Goal: Task Accomplishment & Management: Complete application form

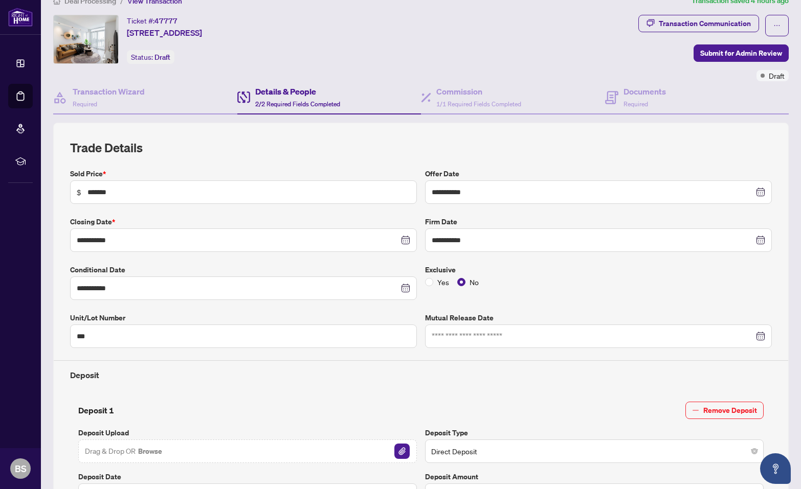
scroll to position [18, 0]
click at [112, 87] on h4 "Transaction Wizard" at bounding box center [109, 91] width 72 height 12
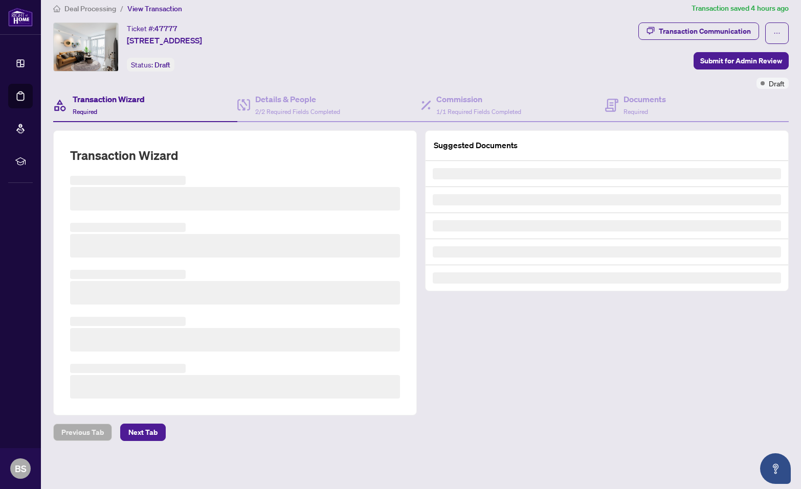
scroll to position [7, 0]
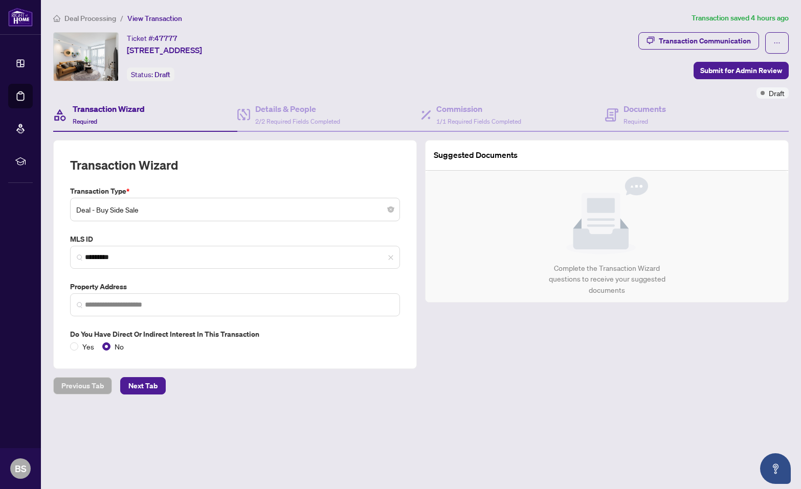
type input "**********"
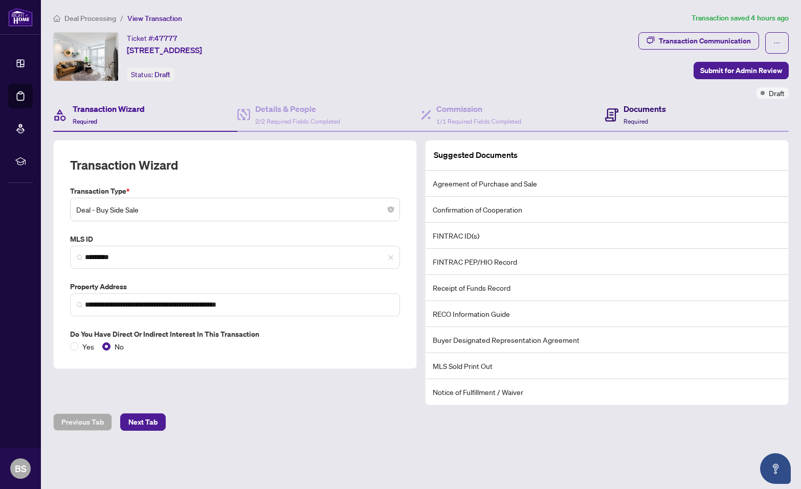
click at [635, 118] on span "Required" at bounding box center [635, 122] width 25 height 8
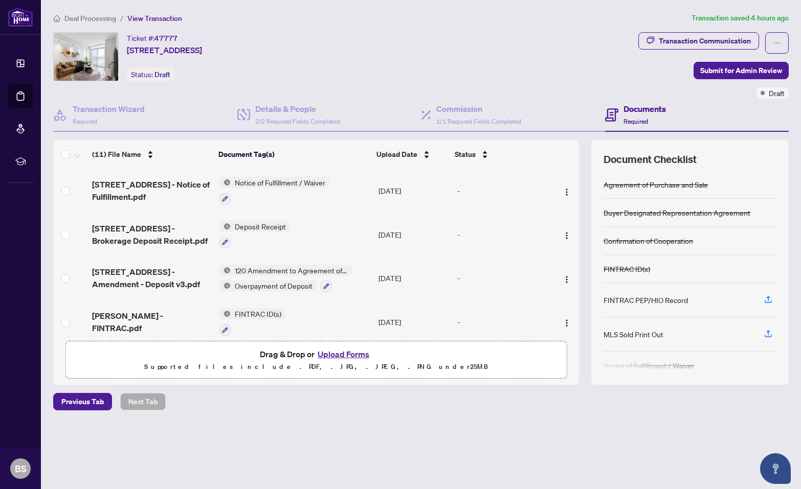
click at [341, 352] on button "Upload Forms" at bounding box center [343, 354] width 58 height 13
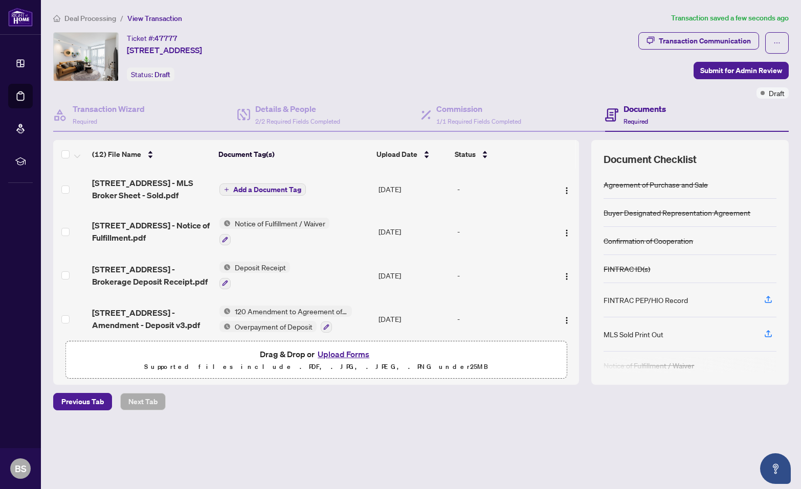
click at [257, 188] on span "Add a Document Tag" at bounding box center [267, 189] width 68 height 7
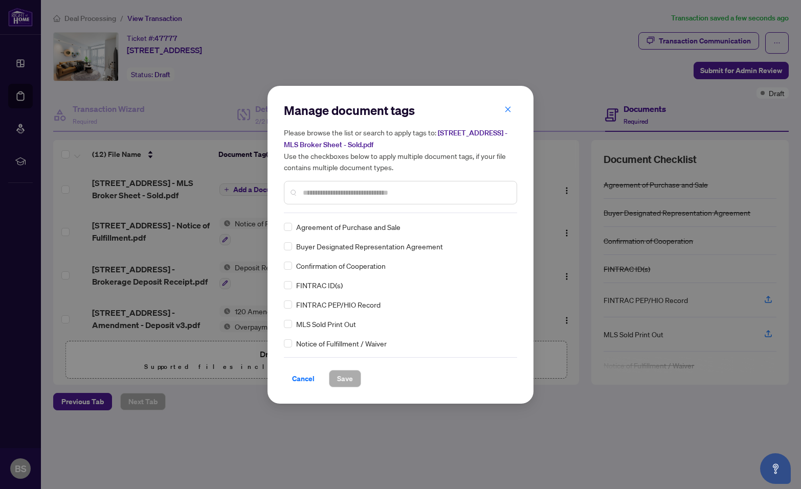
click at [305, 191] on input "text" at bounding box center [406, 192] width 206 height 11
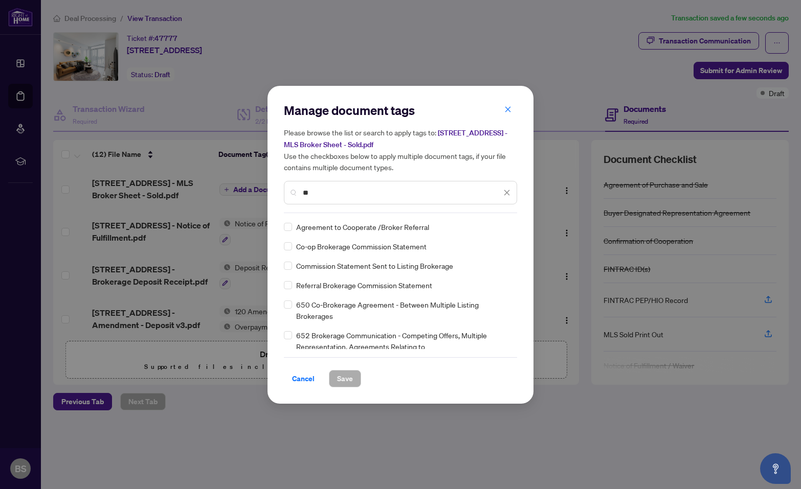
type input "*"
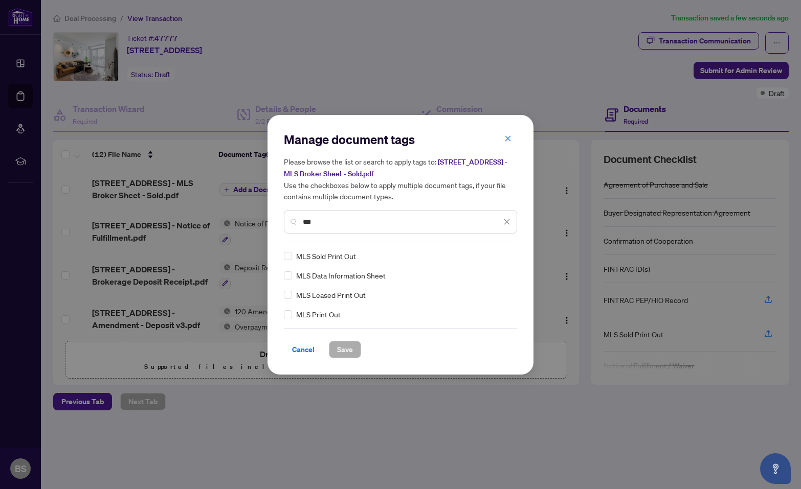
type input "***"
click at [347, 346] on span "Save" at bounding box center [345, 349] width 16 height 16
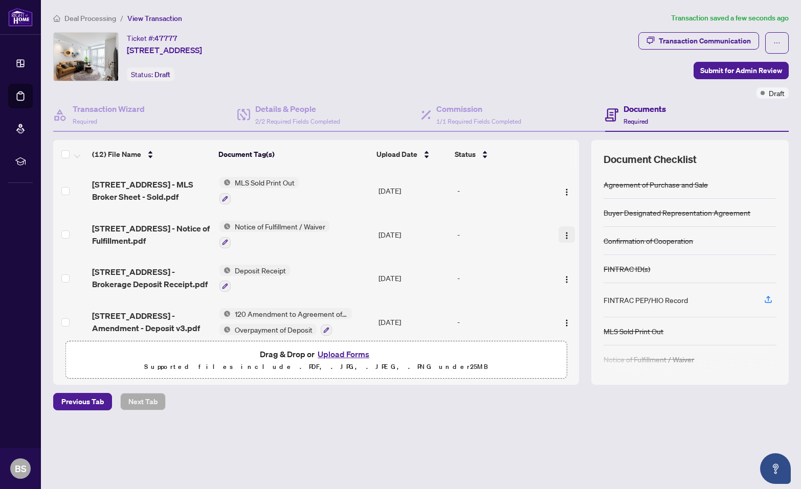
click at [563, 232] on img "button" at bounding box center [566, 236] width 8 height 8
click at [476, 232] on div "-" at bounding box center [502, 234] width 90 height 11
click at [275, 111] on h4 "Details & People" at bounding box center [297, 109] width 85 height 12
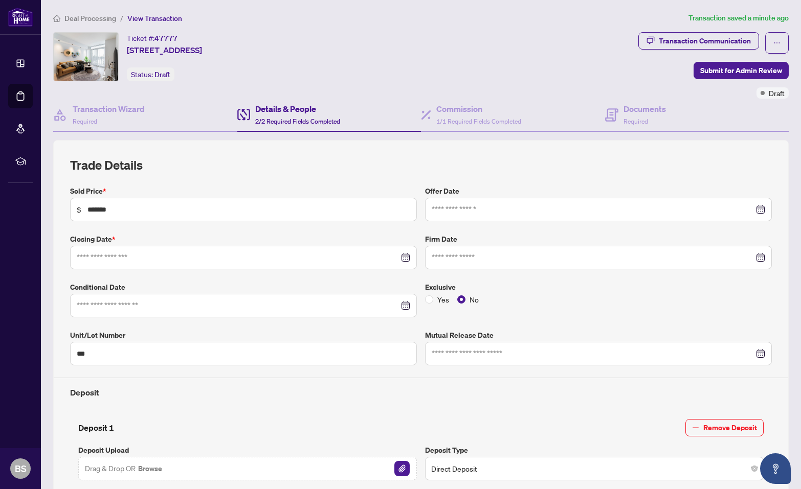
type input "**********"
click at [731, 72] on span "Submit for Admin Review" at bounding box center [741, 70] width 82 height 16
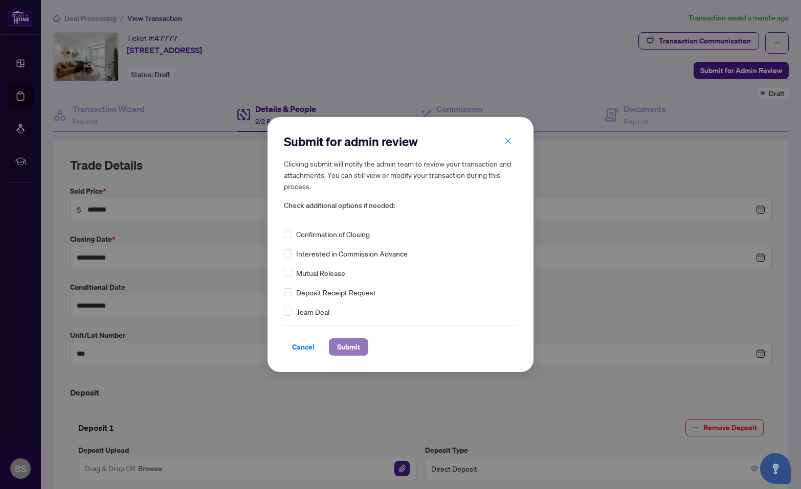
click at [354, 345] on span "Submit" at bounding box center [348, 347] width 23 height 16
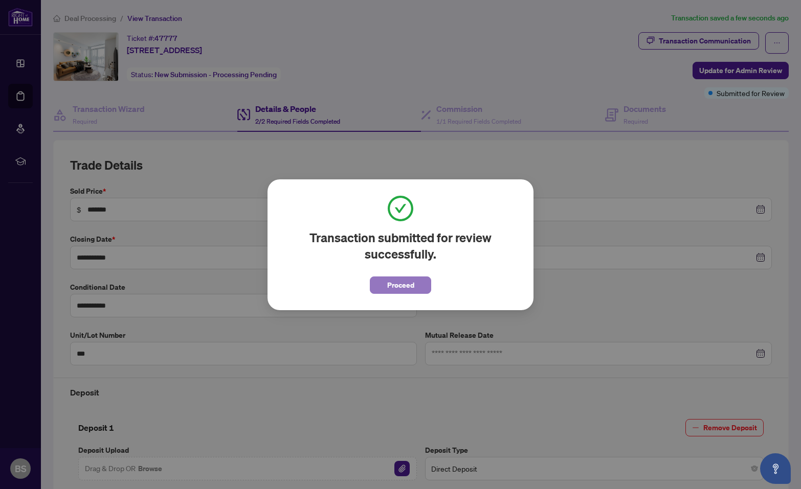
click at [399, 284] on span "Proceed" at bounding box center [400, 285] width 27 height 16
